Goal: Task Accomplishment & Management: Complete application form

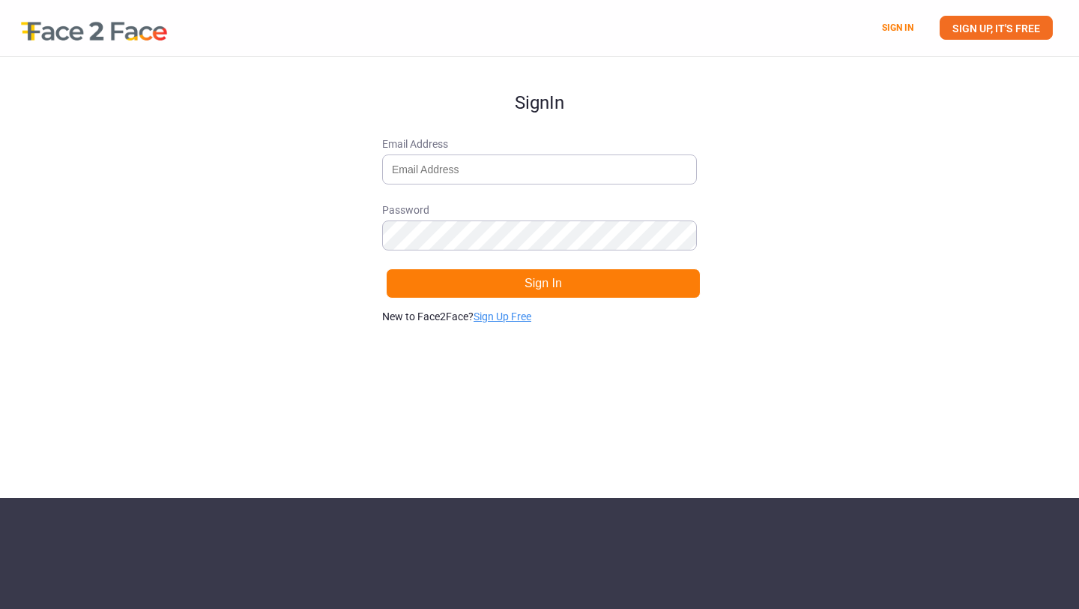
click at [494, 315] on link "Sign Up Free" at bounding box center [503, 316] width 58 height 12
click at [519, 172] on input "Email Address" at bounding box center [539, 169] width 315 height 30
type input "[PERSON_NAME][EMAIL_ADDRESS][DOMAIN_NAME]"
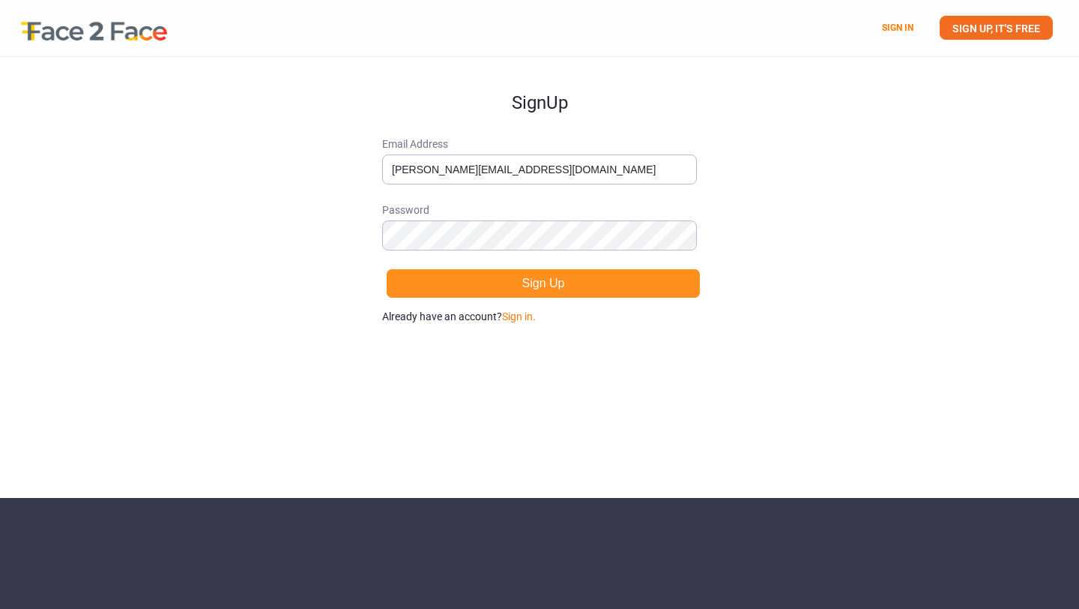
click at [500, 286] on button "Sign Up" at bounding box center [543, 283] width 315 height 30
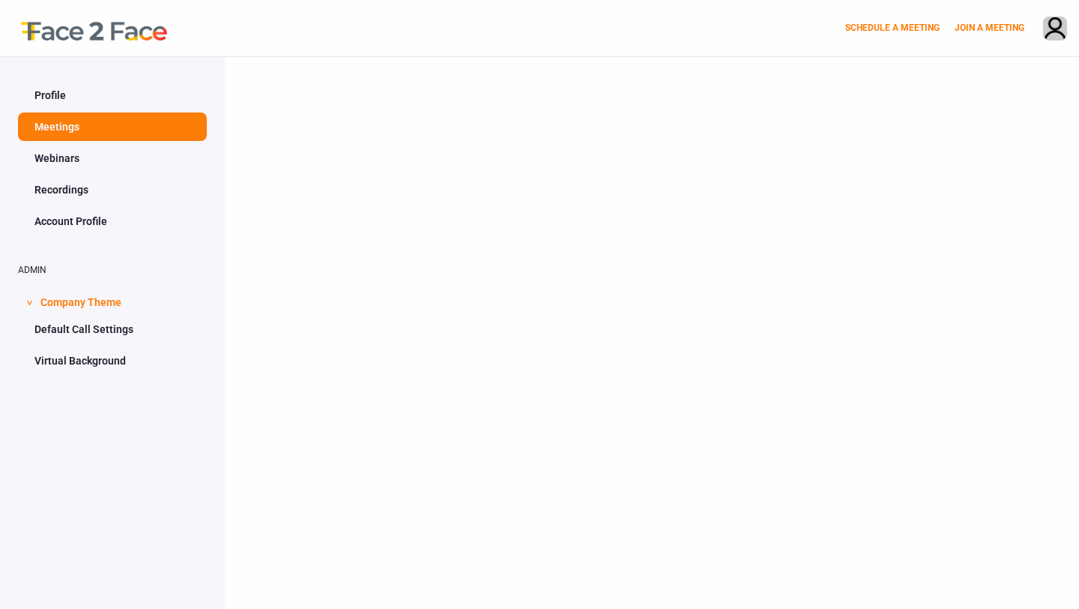
click at [118, 140] on link "Meetings" at bounding box center [112, 126] width 189 height 28
click at [79, 153] on link "Webinars" at bounding box center [112, 158] width 189 height 28
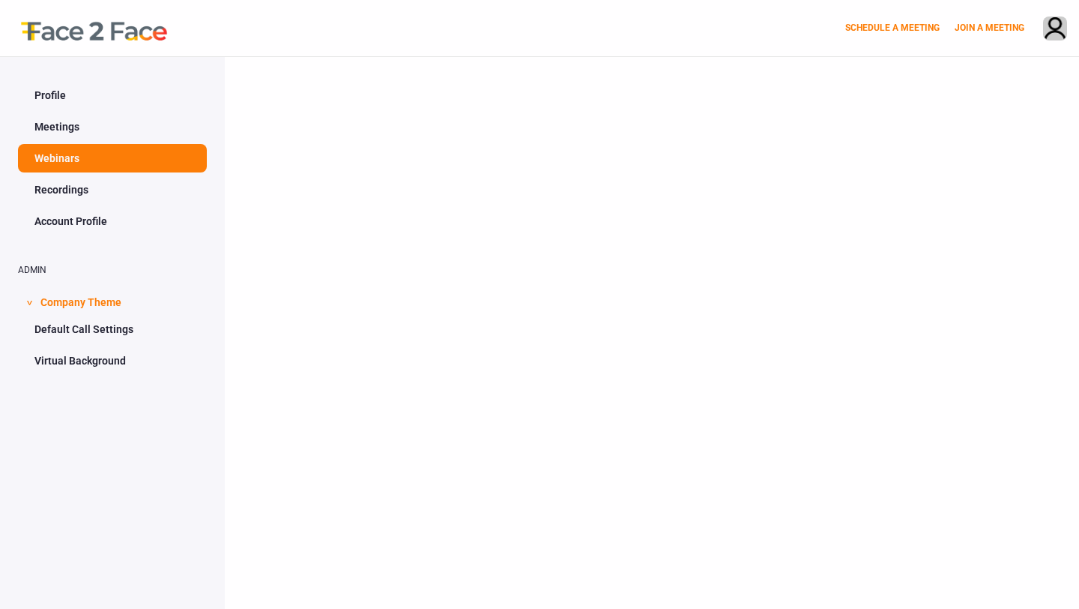
click at [99, 124] on link "Meetings" at bounding box center [112, 126] width 189 height 28
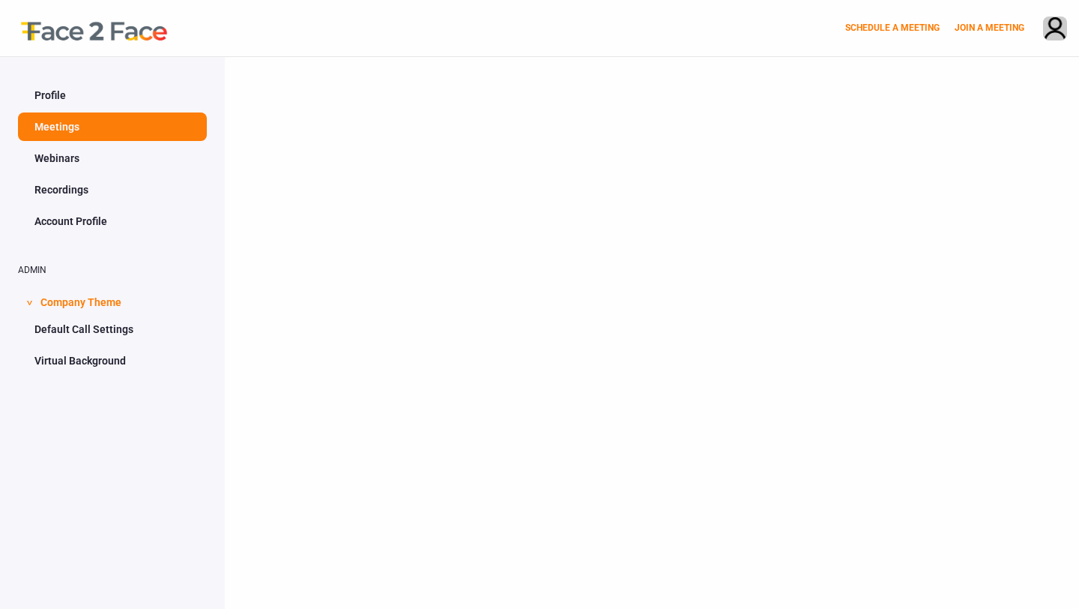
click at [106, 193] on link "Recordings" at bounding box center [112, 189] width 189 height 28
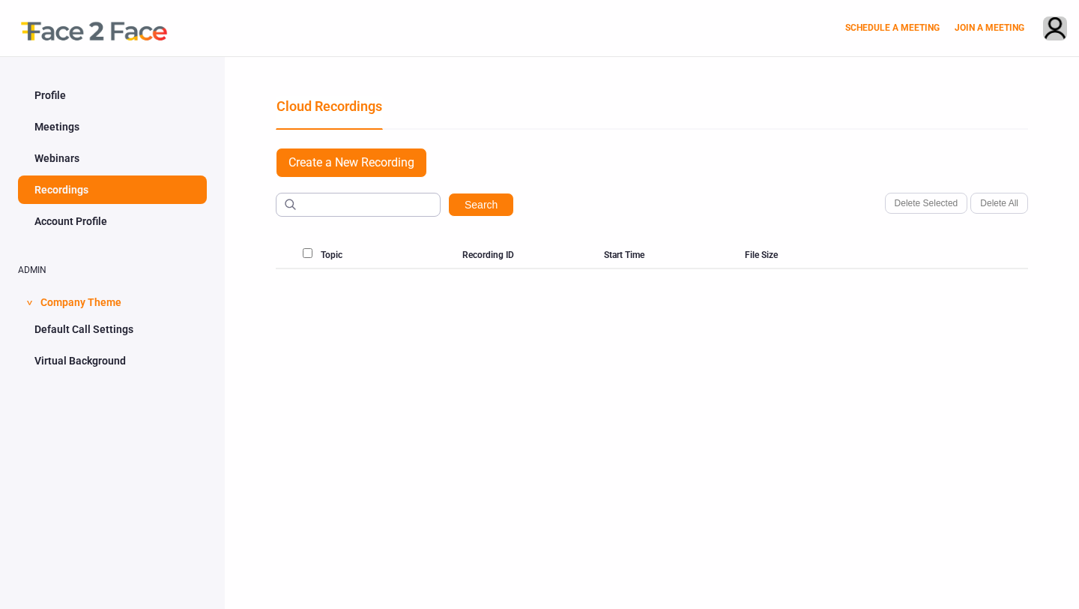
click at [121, 142] on ul "Profile Meetings Webinars Recordings Account Profile" at bounding box center [112, 158] width 189 height 154
click at [74, 115] on link "Meetings" at bounding box center [112, 126] width 189 height 28
